Goal: Transaction & Acquisition: Purchase product/service

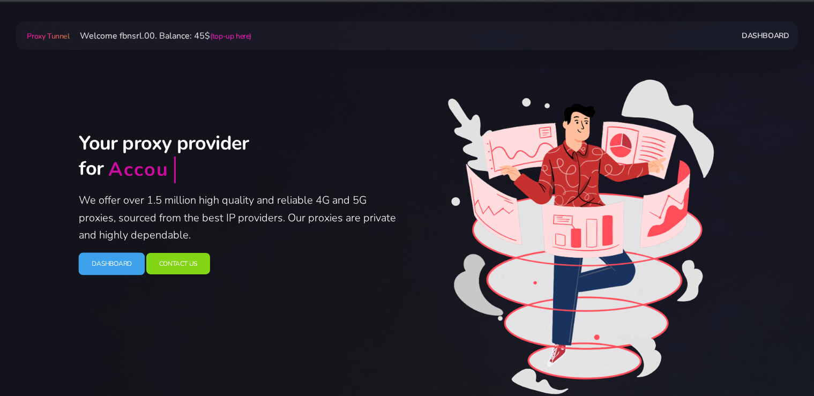
click at [101, 267] on link "Dashboard" at bounding box center [111, 263] width 66 height 23
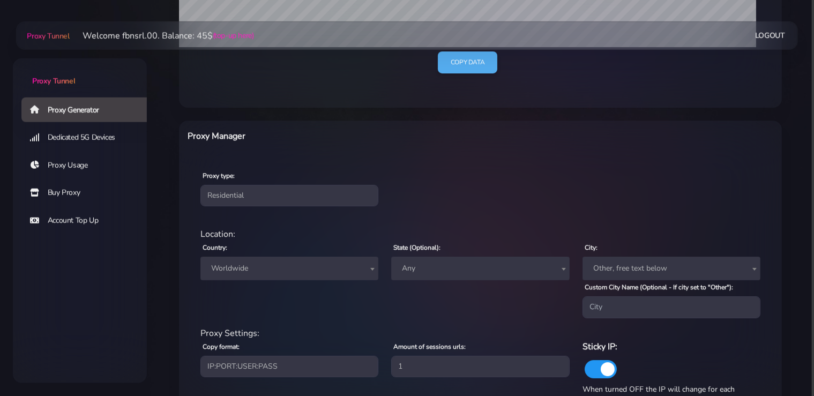
scroll to position [339, 0]
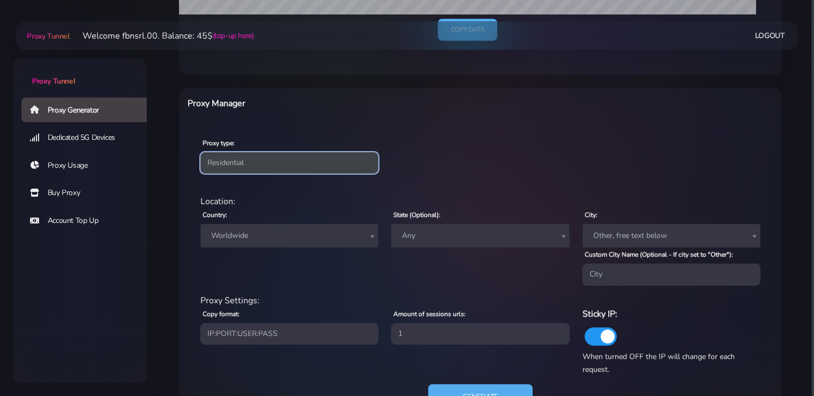
select select "static"
click option "Static" at bounding box center [0, 0] width 0 height 0
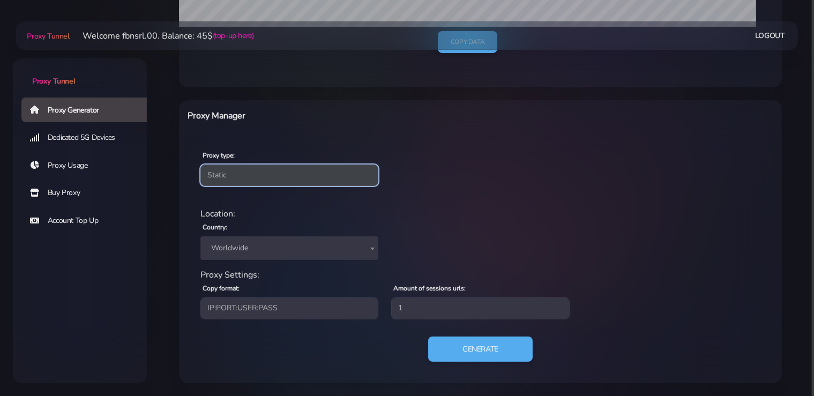
scroll to position [326, 0]
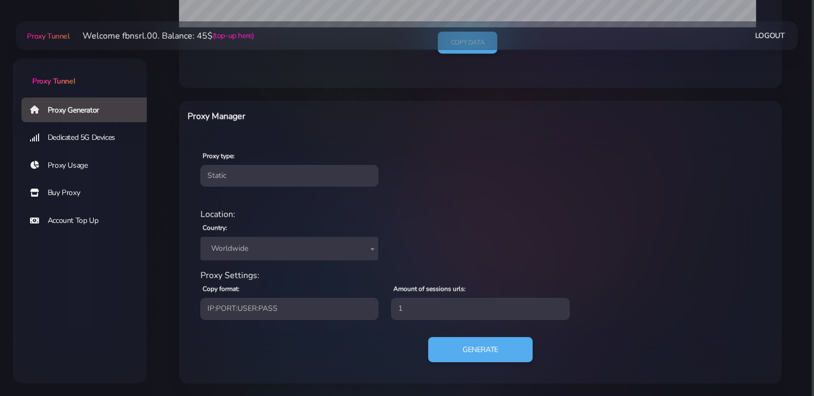
click at [264, 242] on span "Worldwide" at bounding box center [289, 248] width 165 height 15
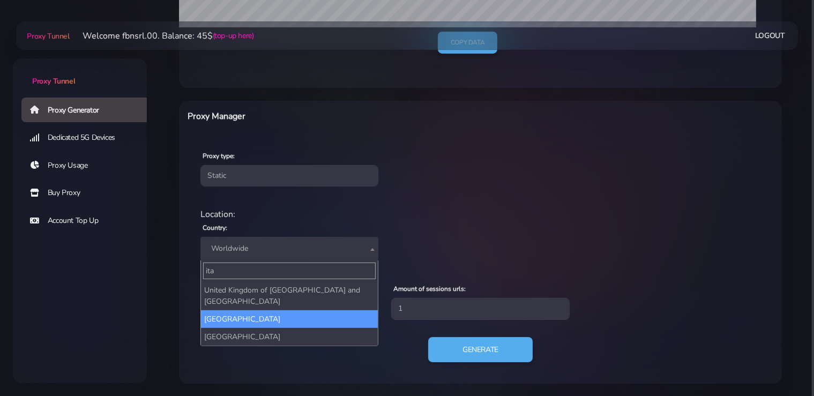
type input "ita"
select select "IT"
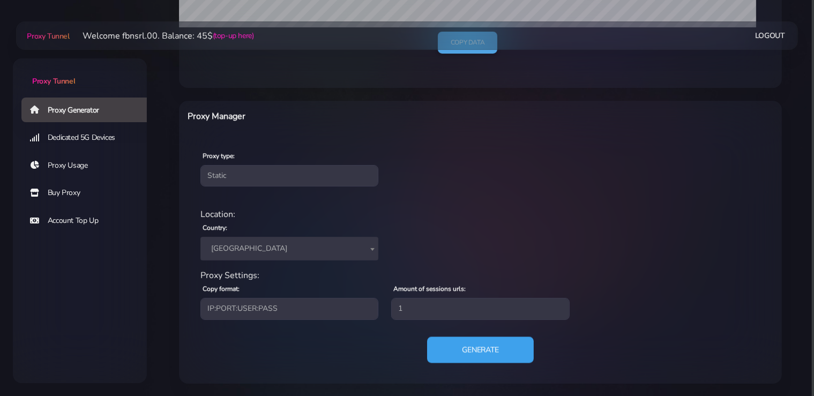
click at [453, 347] on button "Generate" at bounding box center [480, 350] width 107 height 26
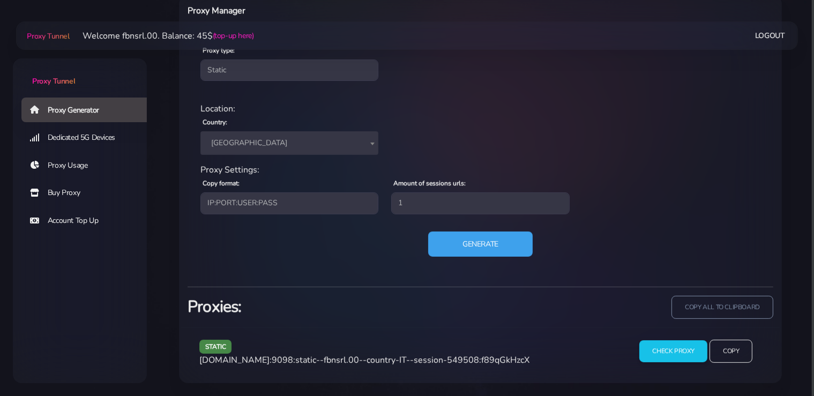
scroll to position [431, 0]
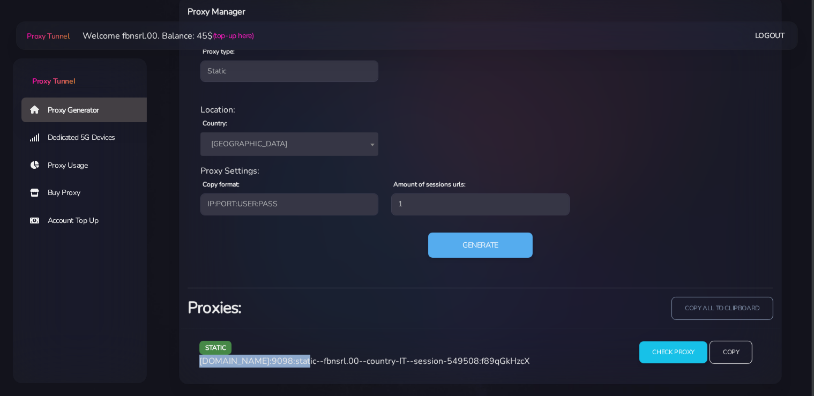
drag, startPoint x: 293, startPoint y: 361, endPoint x: 200, endPoint y: 363, distance: 92.7
click at [200, 363] on span "agg.proxytunnel.io:9098:static--fbnsrl.00--country-IT--session-549508:f89qGkHzcX" at bounding box center [364, 361] width 330 height 12
copy span "[DOMAIN_NAME]:9098"
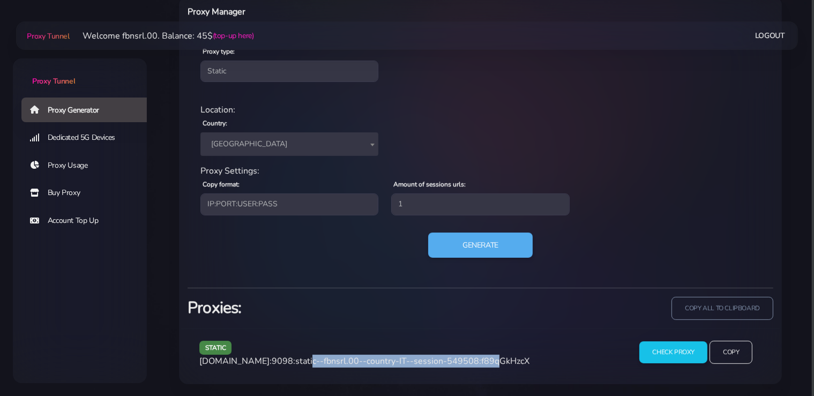
drag, startPoint x: 475, startPoint y: 360, endPoint x: 297, endPoint y: 359, distance: 177.9
click at [297, 359] on span "agg.proxytunnel.io:9098:static--fbnsrl.00--country-IT--session-549508:f89qGkHzcX" at bounding box center [364, 361] width 330 height 12
copy span "static--fbnsrl.00--country-IT--session-549508"
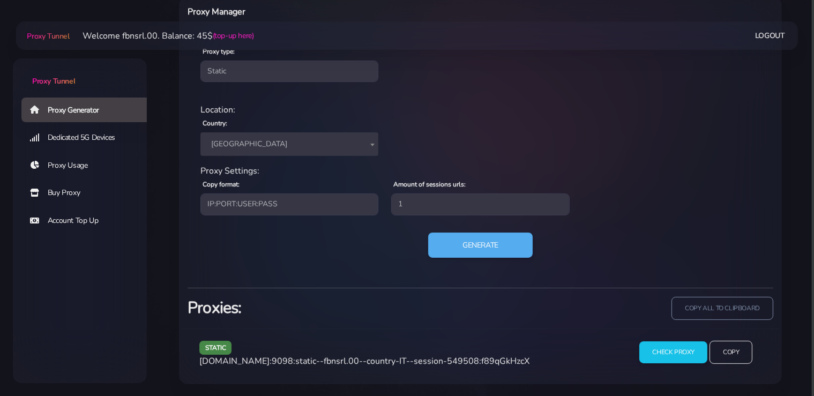
click at [493, 355] on span "agg.proxytunnel.io:9098:static--fbnsrl.00--country-IT--session-549508:f89qGkHzcX" at bounding box center [364, 361] width 330 height 12
copy span "f89qGkHzcX"
click at [488, 256] on button "Generate" at bounding box center [480, 245] width 107 height 26
drag, startPoint x: 293, startPoint y: 359, endPoint x: 197, endPoint y: 360, distance: 95.4
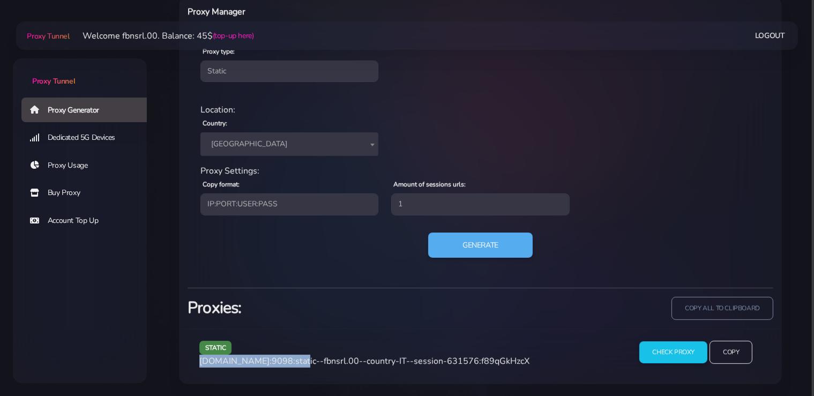
click at [197, 360] on div "static agg.proxytunnel.io:9098:static--fbnsrl.00--country-IT--session-631576:f8…" at bounding box center [408, 357] width 431 height 32
copy span "[DOMAIN_NAME]:9098"
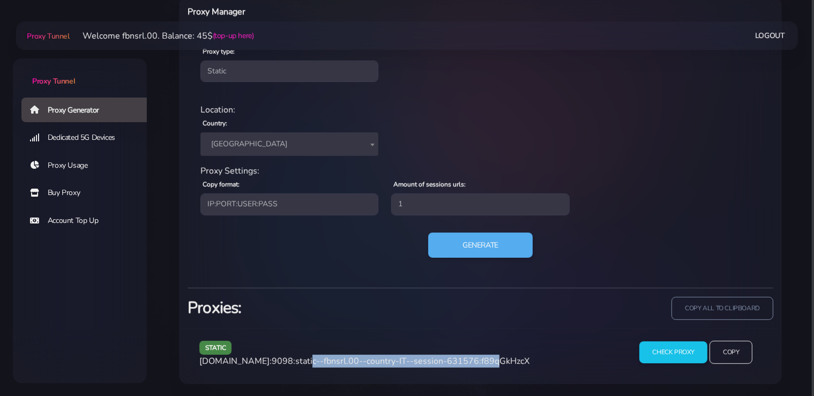
drag, startPoint x: 476, startPoint y: 363, endPoint x: 296, endPoint y: 365, distance: 180.1
click at [296, 365] on span "agg.proxytunnel.io:9098:static--fbnsrl.00--country-IT--session-631576:f89qGkHzcX" at bounding box center [364, 361] width 330 height 12
copy span "static--fbnsrl.00--country-IT--session-631576"
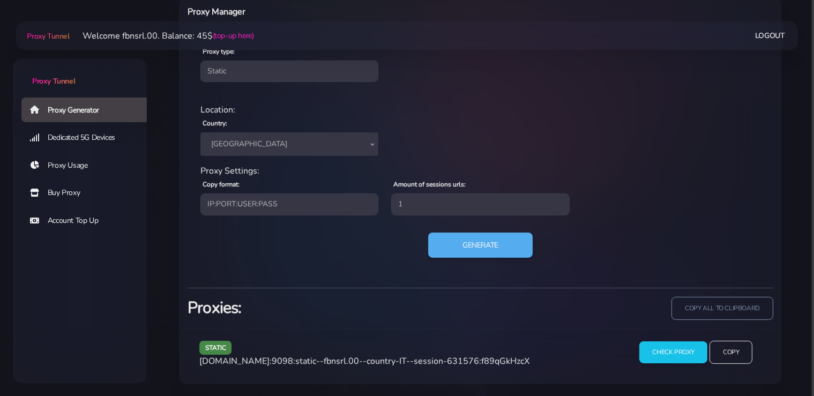
click at [499, 358] on span "agg.proxytunnel.io:9098:static--fbnsrl.00--country-IT--session-631576:f89qGkHzcX" at bounding box center [364, 361] width 330 height 12
copy span "f89qGkHzcX"
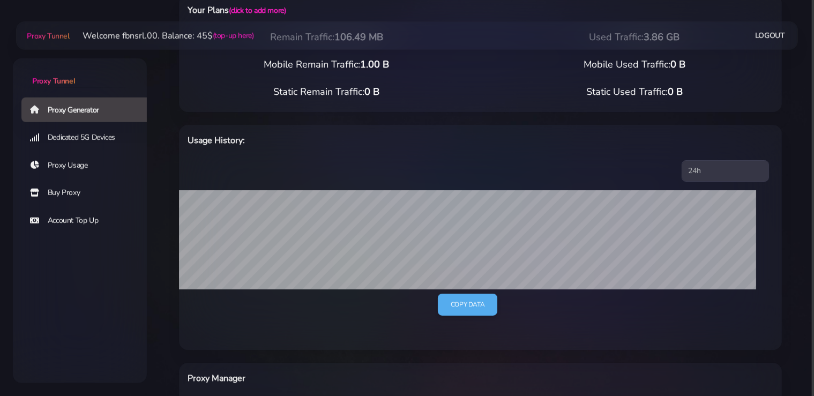
scroll to position [0, 0]
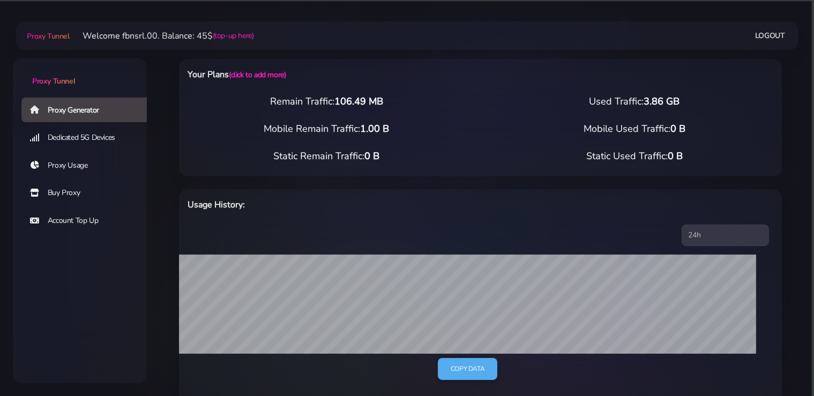
click at [77, 109] on link "Proxy Generator" at bounding box center [88, 110] width 134 height 25
click at [66, 193] on link "Buy Proxy" at bounding box center [88, 193] width 134 height 25
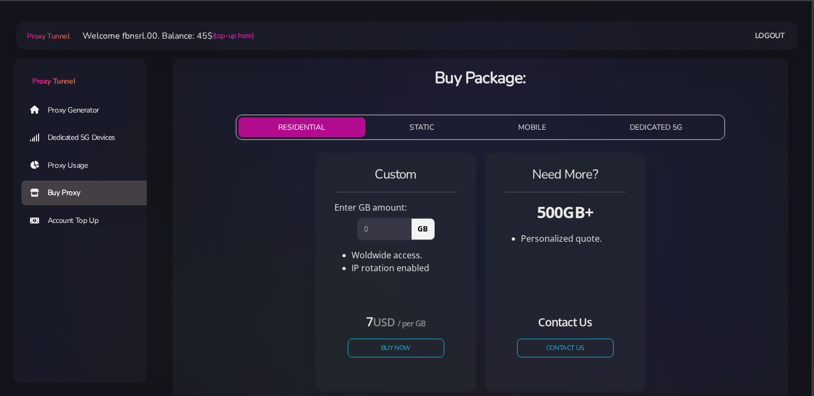
click at [415, 124] on button "STATIC" at bounding box center [422, 127] width 105 height 20
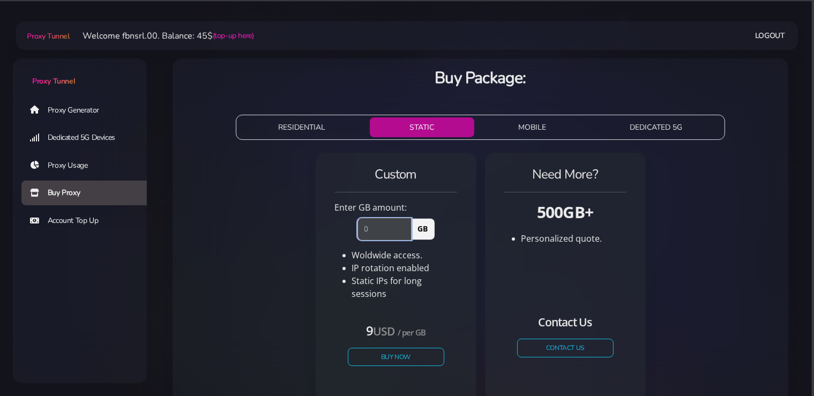
drag, startPoint x: 378, startPoint y: 232, endPoint x: 343, endPoint y: 229, distance: 35.5
click at [357, 229] on input "number" at bounding box center [384, 228] width 54 height 21
type input "2"
click at [402, 348] on button "Buy Now" at bounding box center [396, 356] width 99 height 19
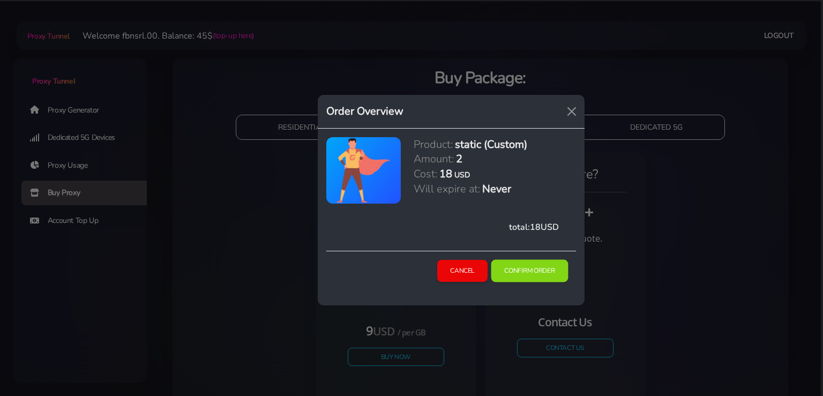
click at [539, 272] on button "Confirm Order" at bounding box center [529, 270] width 77 height 23
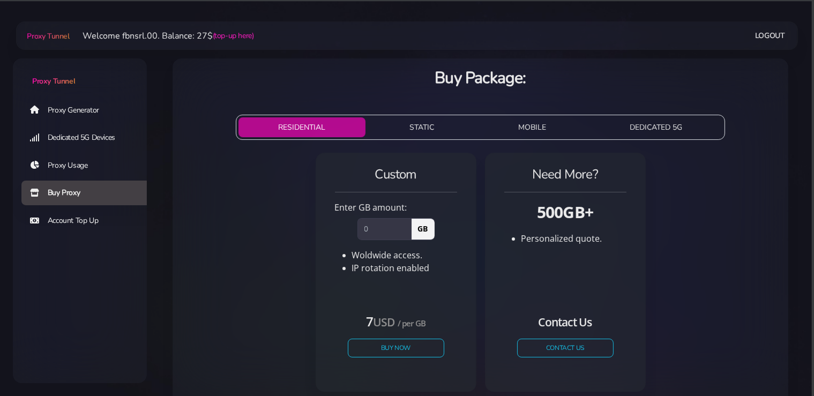
click at [74, 105] on link "Proxy Generator" at bounding box center [88, 110] width 134 height 25
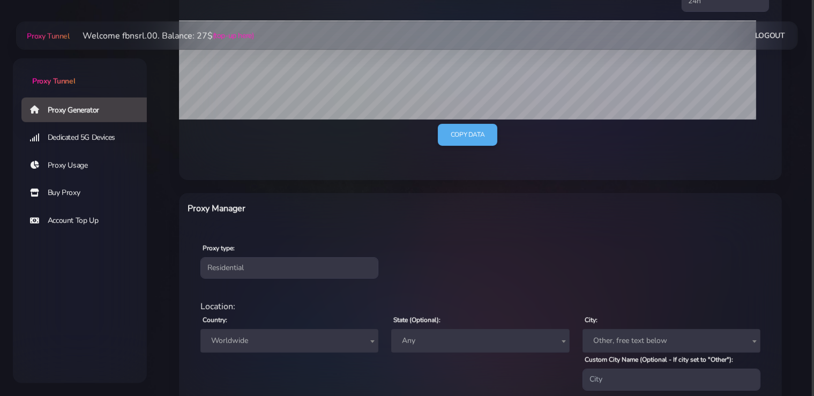
scroll to position [283, 0]
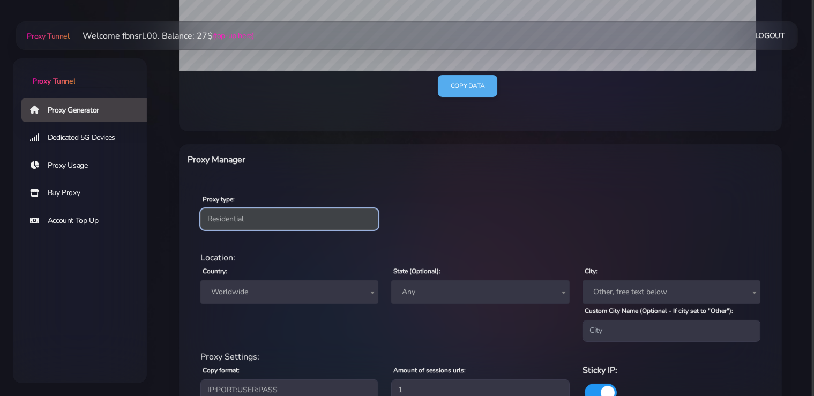
click at [200, 208] on select "Residential Static Mobile" at bounding box center [289, 218] width 178 height 21
select select "static"
click option "Static" at bounding box center [0, 0] width 0 height 0
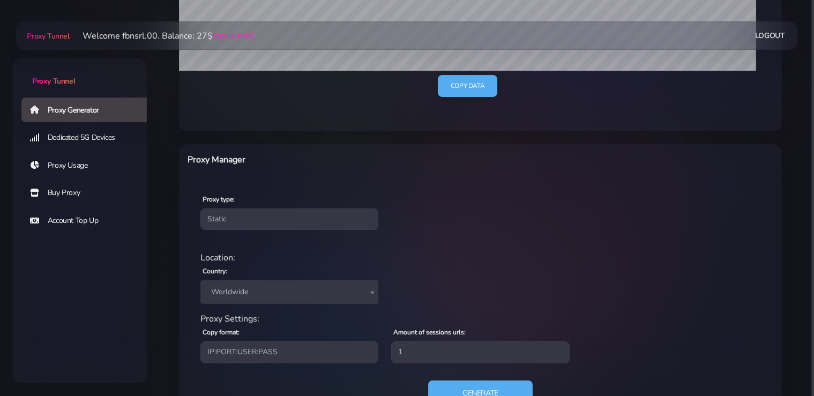
click at [264, 292] on span "Worldwide" at bounding box center [289, 292] width 165 height 15
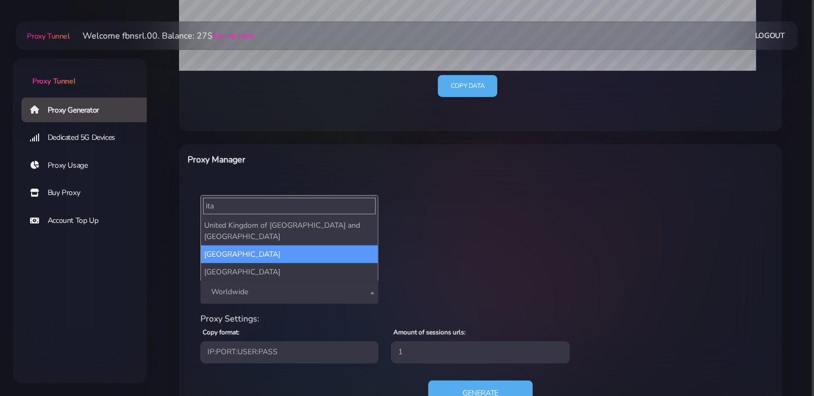
type input "ita"
select select "IT"
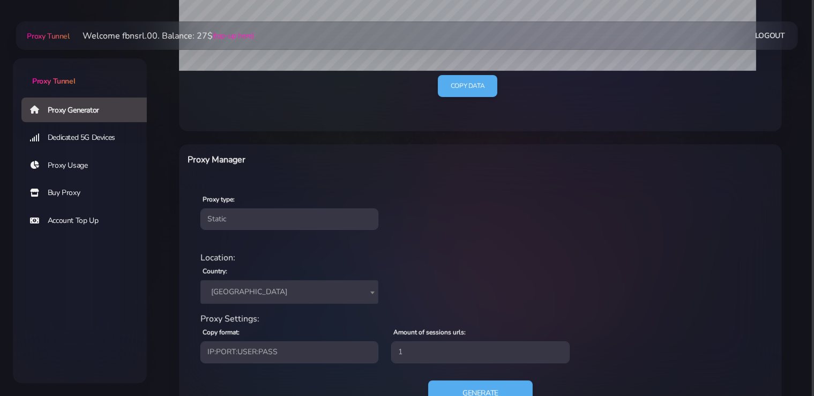
scroll to position [326, 0]
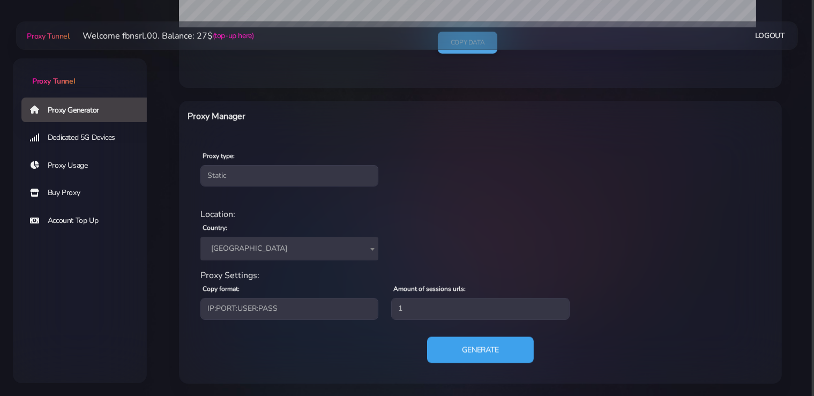
click at [480, 354] on button "Generate" at bounding box center [480, 350] width 107 height 26
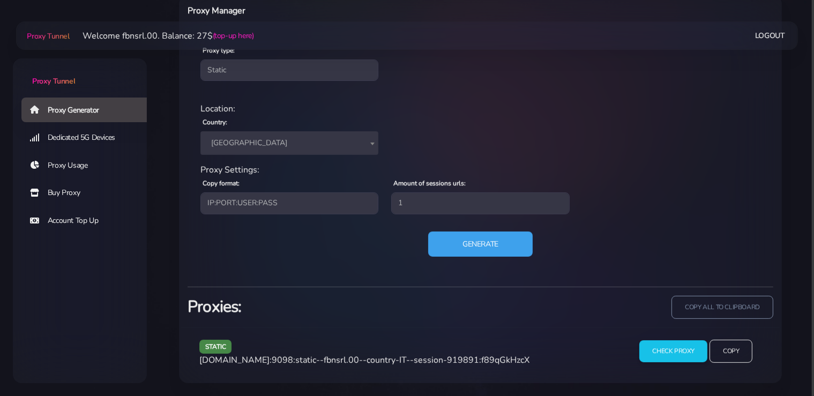
scroll to position [431, 0]
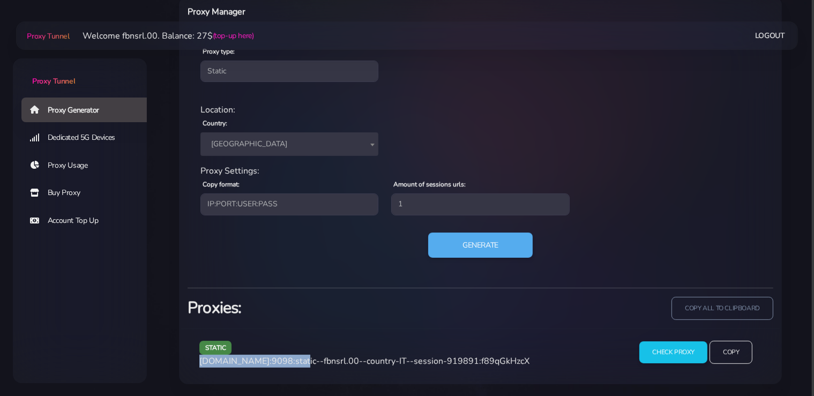
drag, startPoint x: 293, startPoint y: 359, endPoint x: 298, endPoint y: 381, distance: 22.6
click at [198, 361] on div "static [DOMAIN_NAME]:9098:static--fbnsrl.00--country-IT--session-919891:f89qGkH…" at bounding box center [408, 357] width 431 height 32
copy span "[DOMAIN_NAME]:9098"
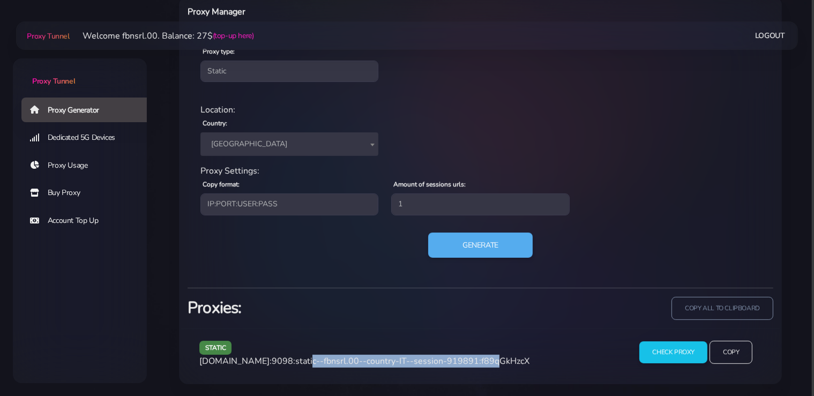
drag, startPoint x: 475, startPoint y: 359, endPoint x: 296, endPoint y: 367, distance: 178.6
click at [296, 367] on div "static [DOMAIN_NAME]:9098:static--fbnsrl.00--country-IT--session-919891:f89qGkH…" at bounding box center [408, 357] width 431 height 32
copy span "static--fbnsrl.00--country-IT--session-919891"
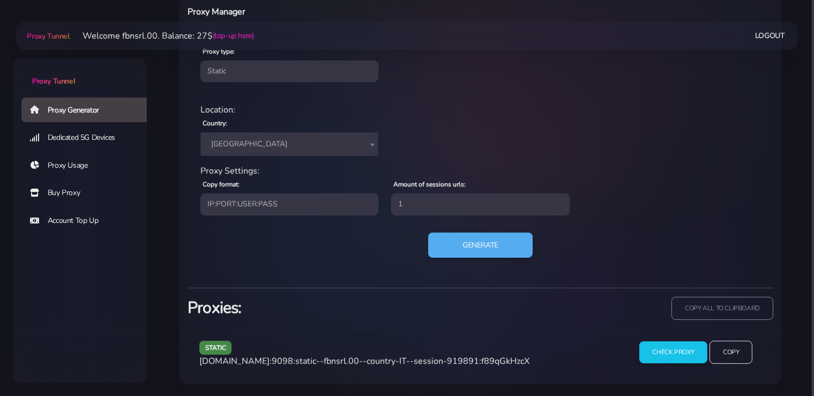
click at [500, 364] on span "[DOMAIN_NAME]:9098:static--fbnsrl.00--country-IT--session-919891:f89qGkHzcX" at bounding box center [364, 361] width 330 height 12
copy span "f89qGkHzcX"
